Goal: Task Accomplishment & Management: Manage account settings

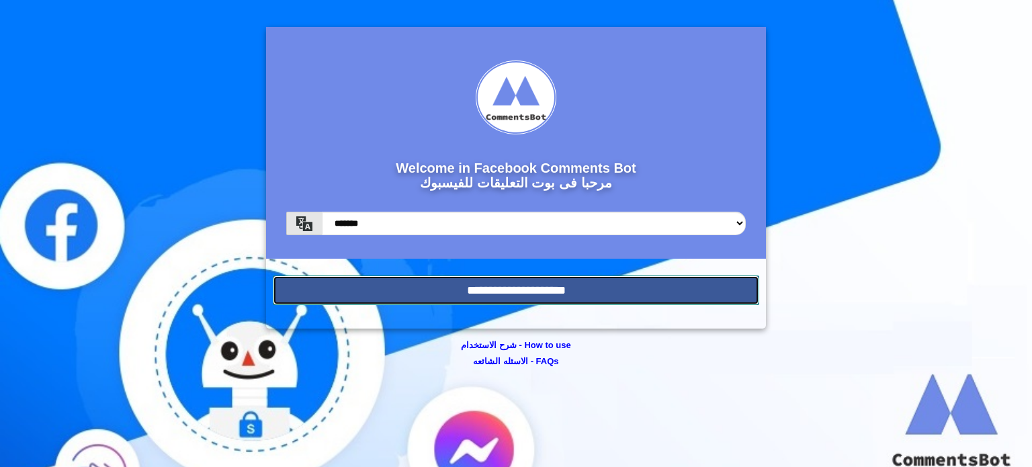
click at [477, 284] on input "**********" at bounding box center [516, 290] width 486 height 30
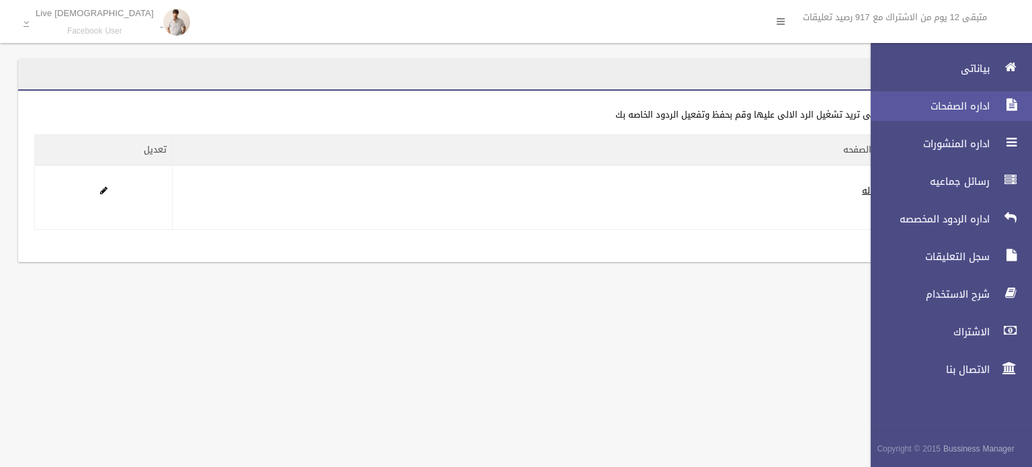
click at [976, 107] on span "اداره الصفحات" at bounding box center [926, 105] width 134 height 13
click at [967, 110] on span "اداره الصفحات" at bounding box center [926, 105] width 134 height 13
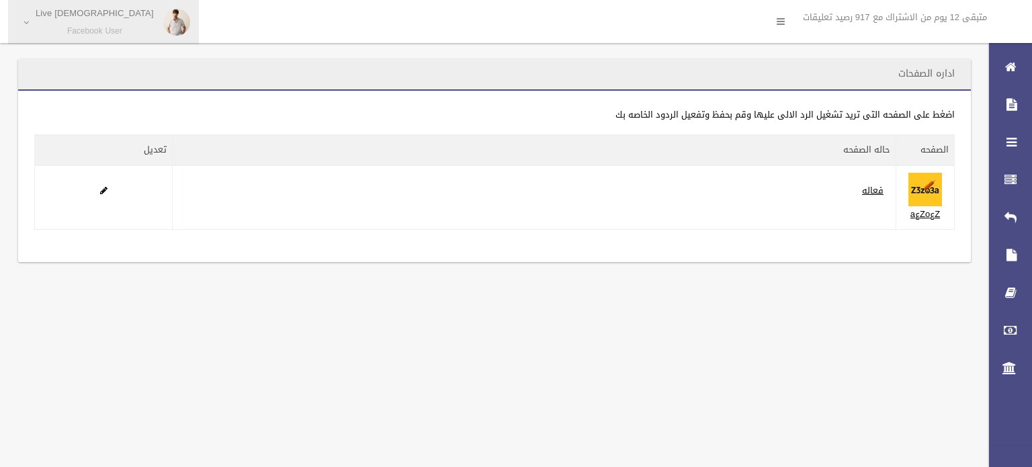
click at [48, 19] on span "[DEMOGRAPHIC_DATA] Live Facebook User" at bounding box center [95, 22] width 132 height 28
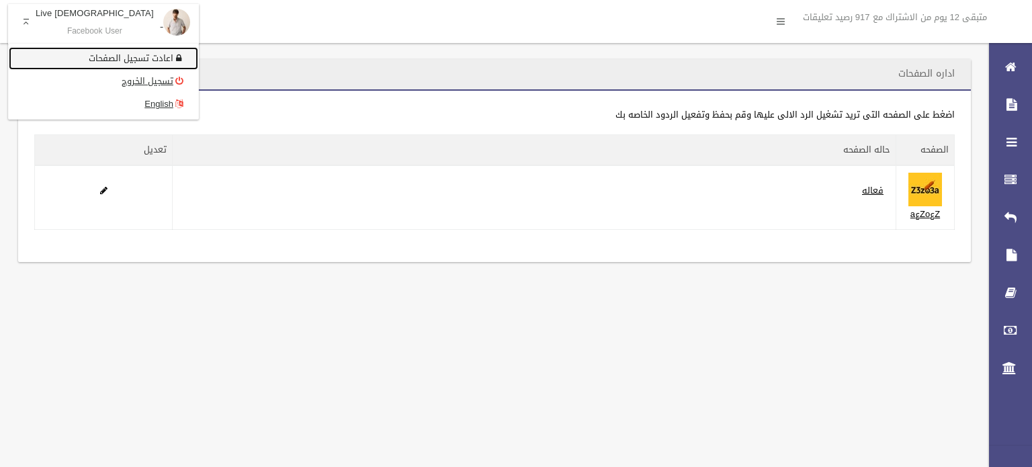
click at [92, 58] on link "اعادت تسجيل الصفحات" at bounding box center [103, 58] width 189 height 23
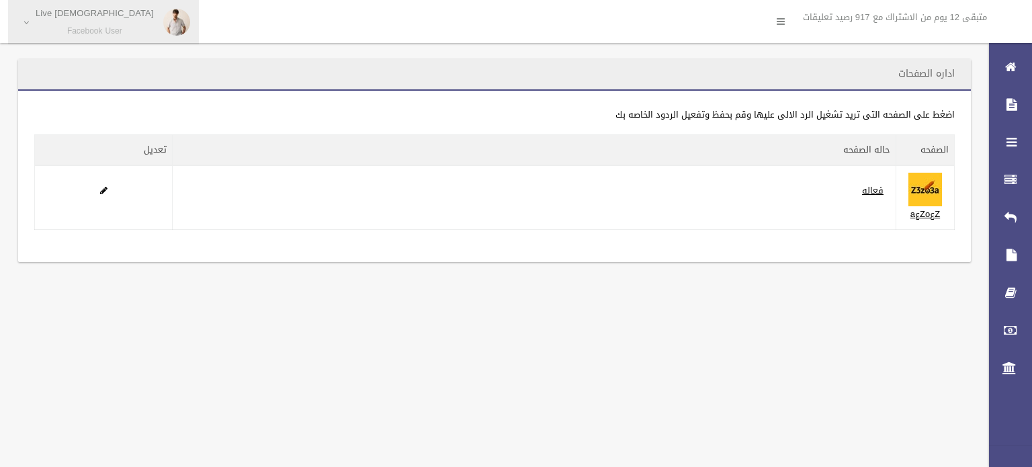
click at [37, 26] on span "Islam Live Facebook User" at bounding box center [95, 22] width 132 height 28
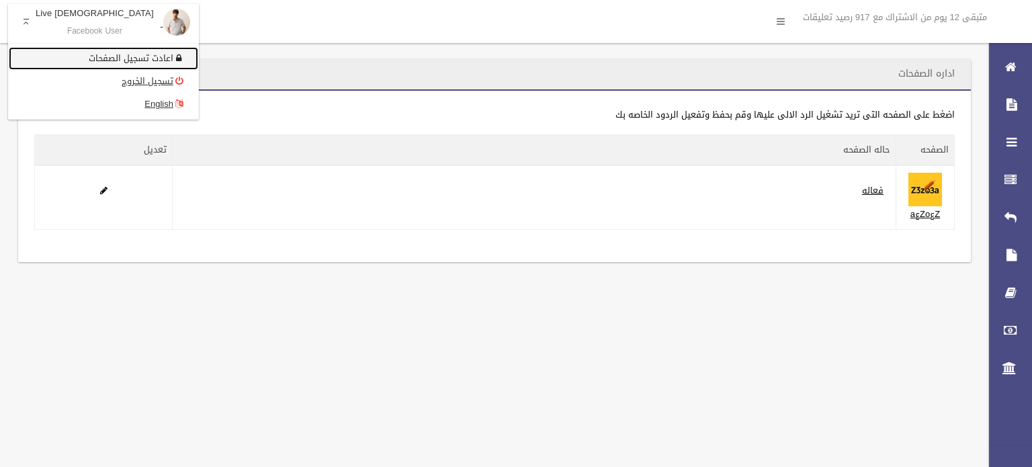
click at [82, 57] on link "اعادت تسجيل الصفحات" at bounding box center [103, 58] width 189 height 23
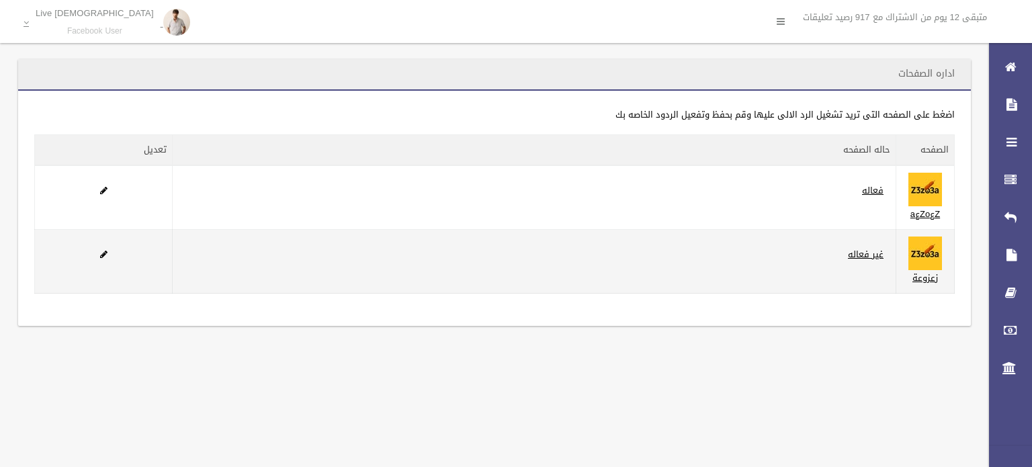
click at [720, 243] on td "غير فعاله" at bounding box center [535, 262] width 724 height 64
click at [105, 252] on td at bounding box center [104, 262] width 138 height 64
click at [105, 252] on span at bounding box center [103, 254] width 7 height 9
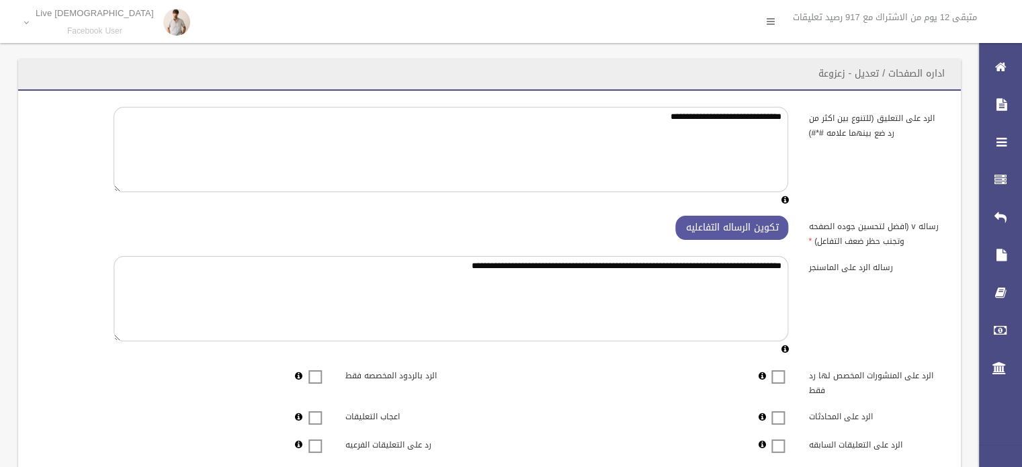
scroll to position [332, 0]
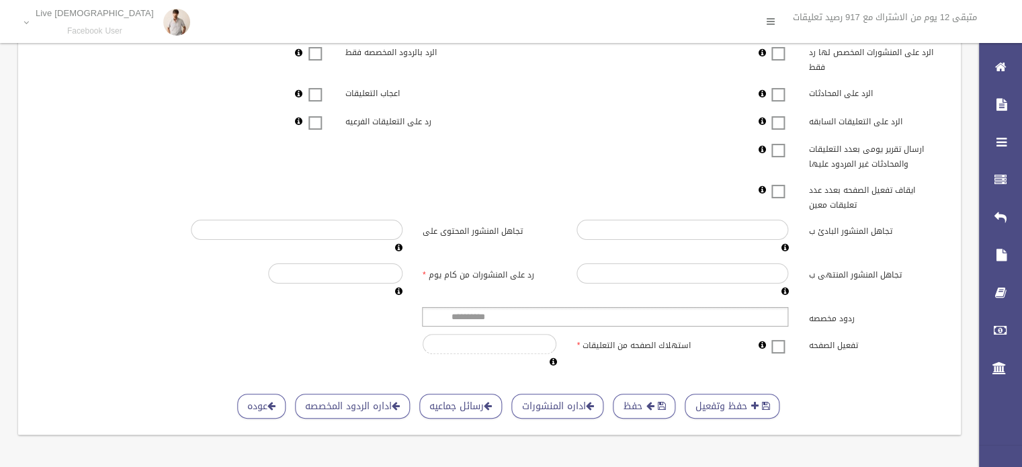
click at [779, 338] on span at bounding box center [778, 338] width 20 height 0
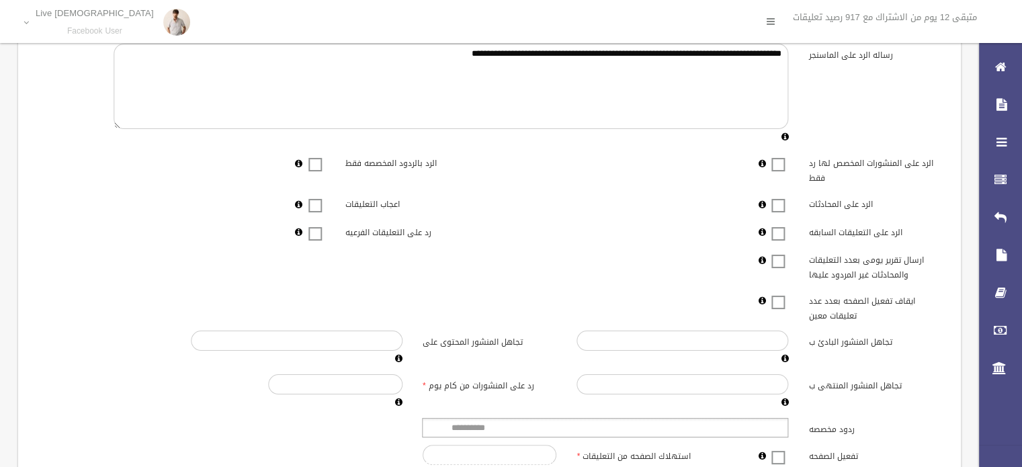
scroll to position [210, 0]
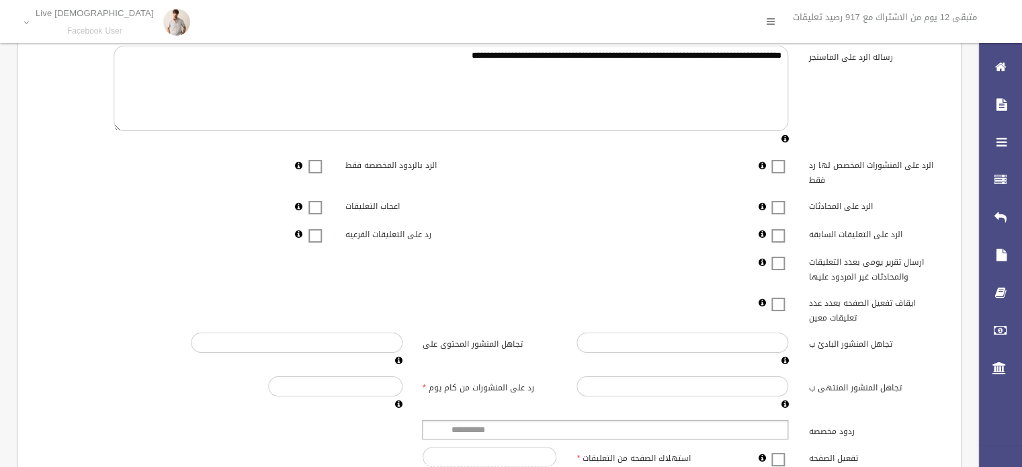
click at [779, 227] on span at bounding box center [778, 227] width 20 height 0
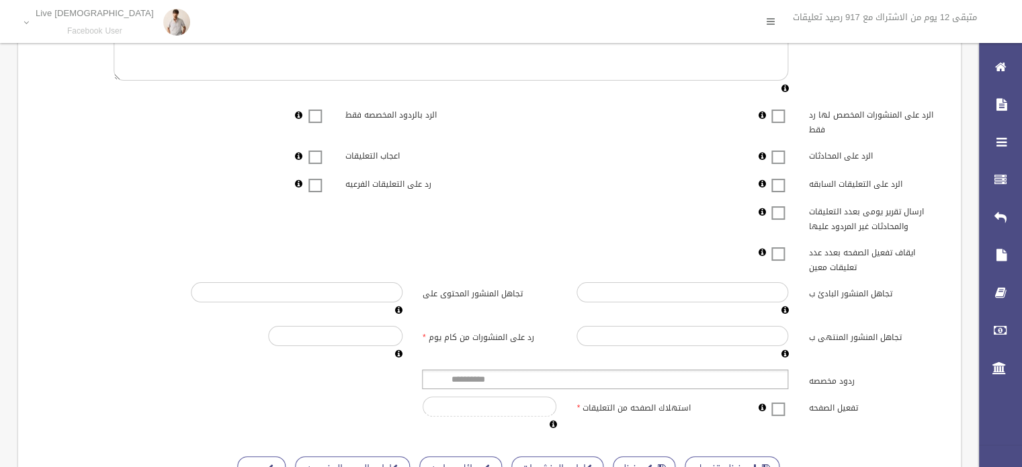
scroll to position [332, 0]
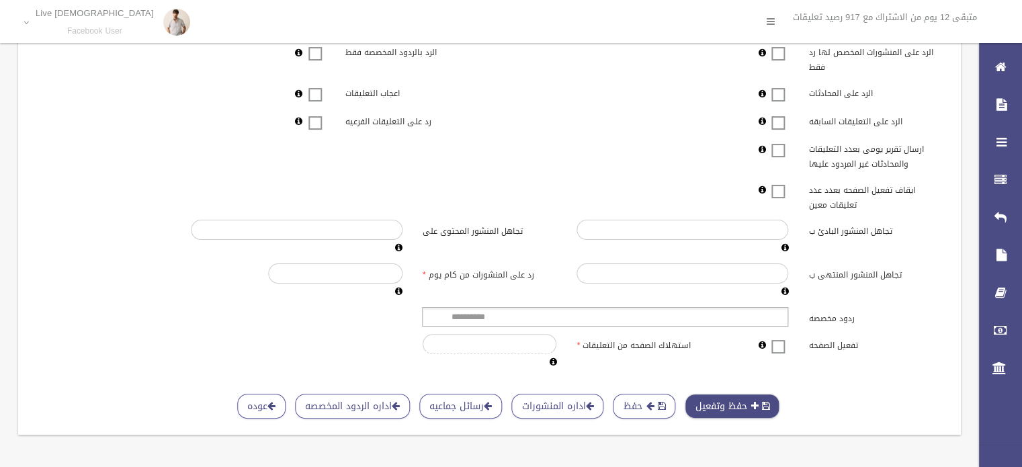
click at [741, 394] on button "حفظ وتفعيل" at bounding box center [732, 406] width 95 height 25
